Goal: Task Accomplishment & Management: Use online tool/utility

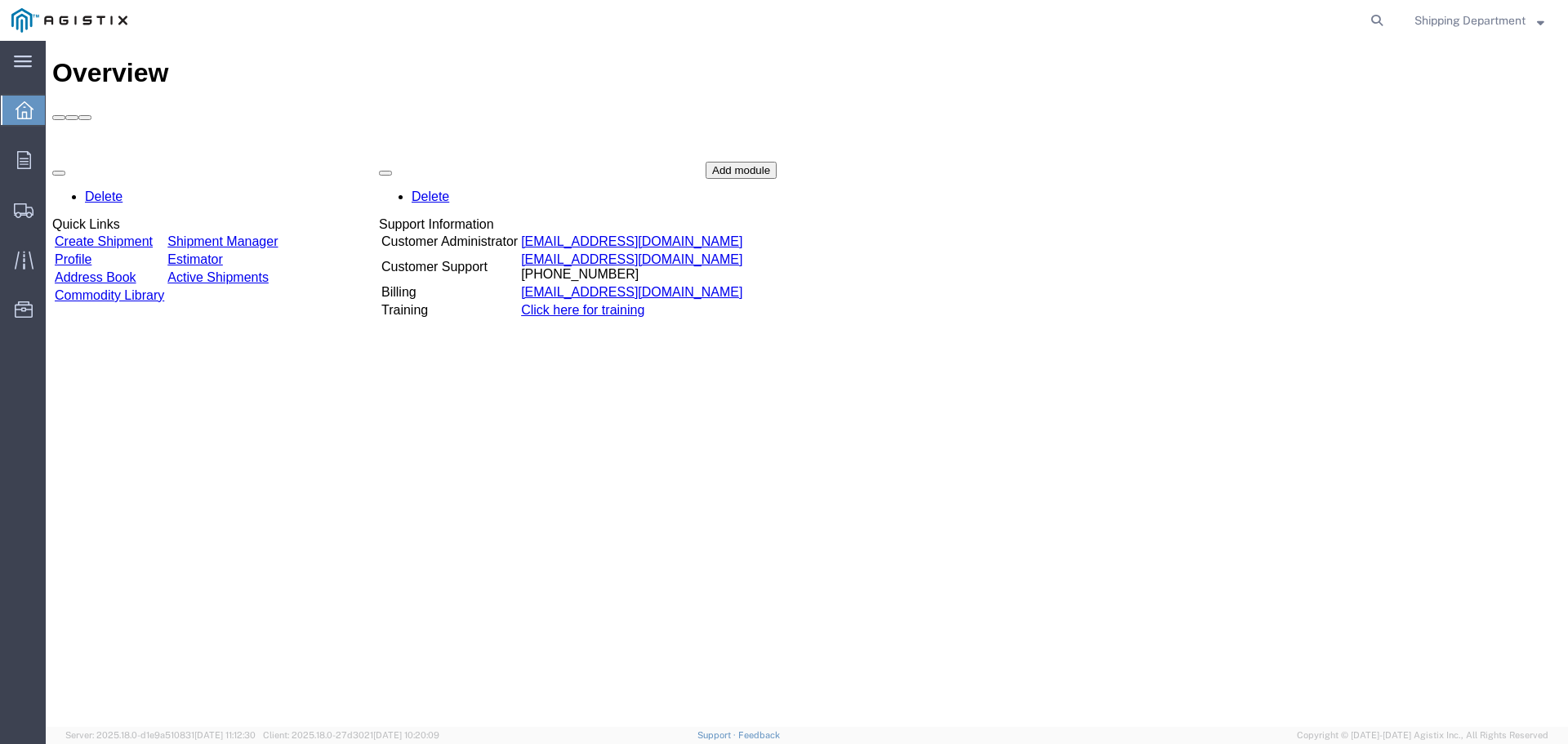
click at [277, 234] on link "Shipment Manager" at bounding box center [222, 241] width 110 height 14
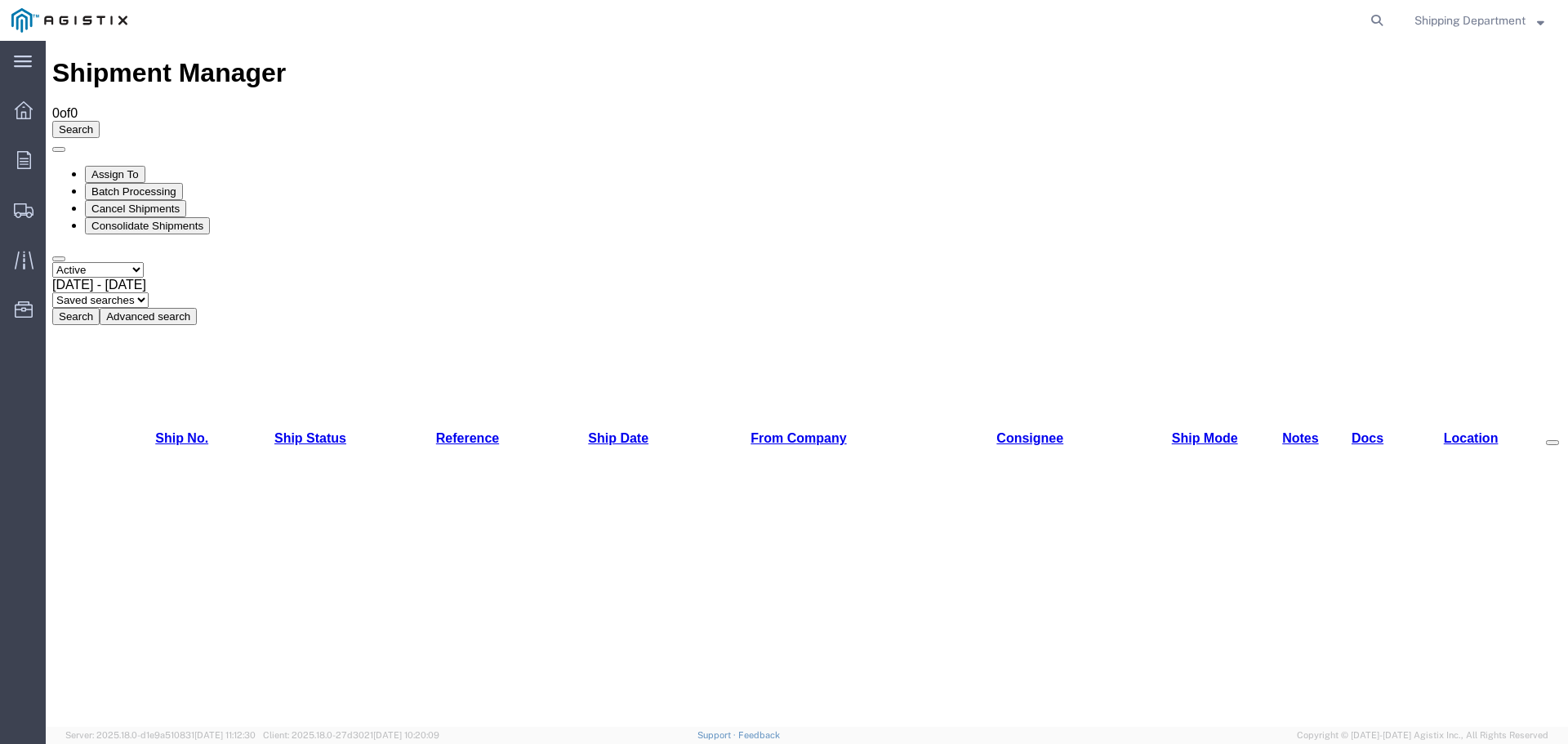
click at [144, 262] on select "Select status Active All Shipments Approved Booked Canceled Delivered Denied Ne…" at bounding box center [98, 269] width 91 height 16
select select "ALL"
click at [52, 262] on select "Select status Active All Shipments Approved Booked Canceled Delivered Denied Ne…" at bounding box center [98, 269] width 91 height 16
click at [100, 307] on button "Search" at bounding box center [76, 316] width 48 height 17
